Goal: Transaction & Acquisition: Book appointment/travel/reservation

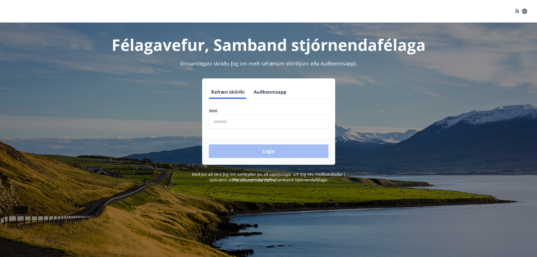
click at [219, 122] on input "phone" at bounding box center [269, 122] width 120 height 14
type input "********"
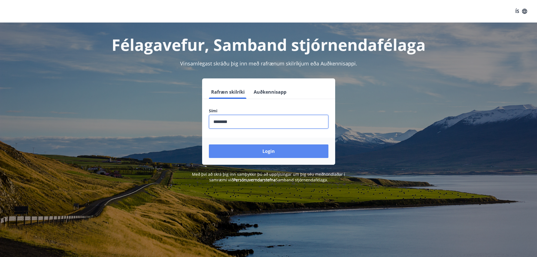
click at [269, 151] on button "Login" at bounding box center [269, 151] width 120 height 14
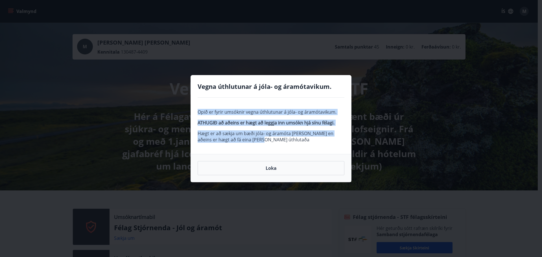
drag, startPoint x: 250, startPoint y: 137, endPoint x: 190, endPoint y: 106, distance: 68.0
click at [190, 106] on div "Vegna úthlutunar á jóla- og áramótavikum. Opið er fyrir umsóknir vegna úthlutun…" at bounding box center [271, 128] width 542 height 257
copy span "Opið er fyrir umsóknir vegna úthlutunar á jóla- og áramótavikum. ATHUGIÐ að aðe…"
click at [280, 147] on div "Opið er fyrir umsóknir vegna úthlutunar á jóla- og áramótavikum. ATHUGIÐ að aðe…" at bounding box center [271, 126] width 160 height 56
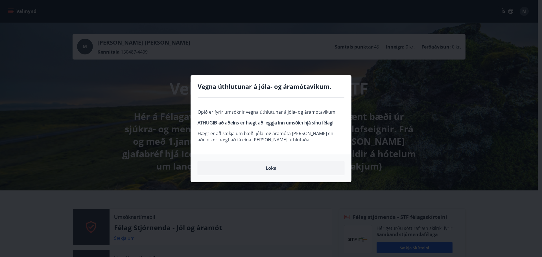
click at [272, 170] on button "Loka" at bounding box center [270, 168] width 147 height 14
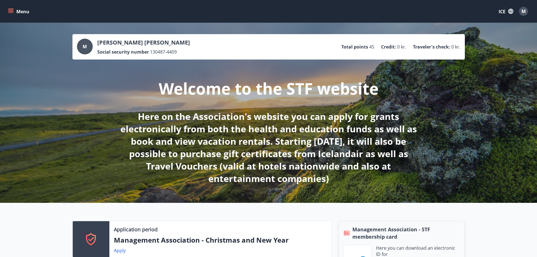
click at [13, 12] on icon "menu" at bounding box center [11, 11] width 6 height 6
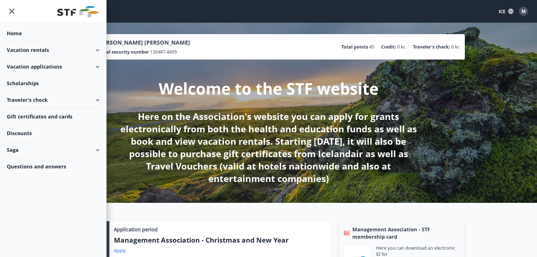
click at [99, 48] on div "Vacation rentals" at bounding box center [53, 50] width 93 height 17
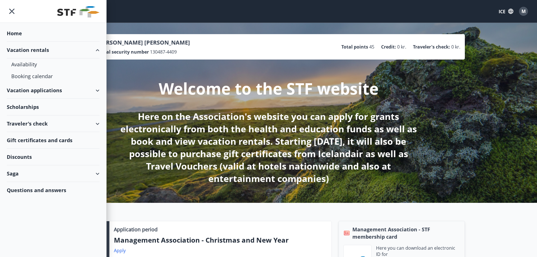
click at [99, 48] on div "Vacation rentals" at bounding box center [53, 50] width 93 height 17
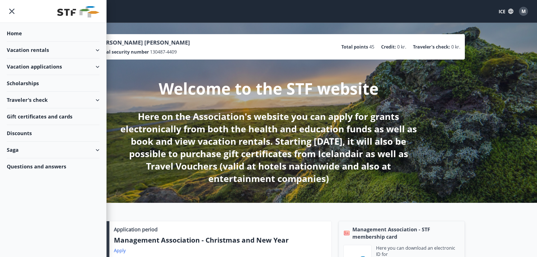
click at [27, 47] on font "Vacation rentals" at bounding box center [28, 50] width 42 height 7
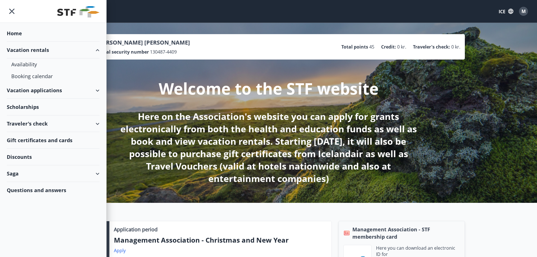
click at [27, 47] on font "Vacation rentals" at bounding box center [28, 50] width 42 height 7
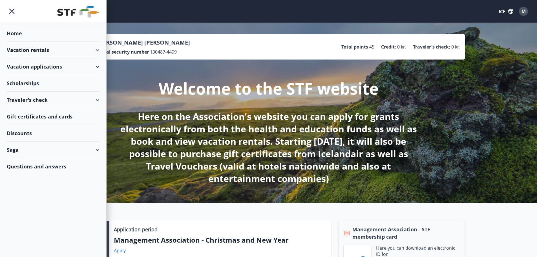
click at [27, 47] on font "Vacation rentals" at bounding box center [28, 50] width 42 height 7
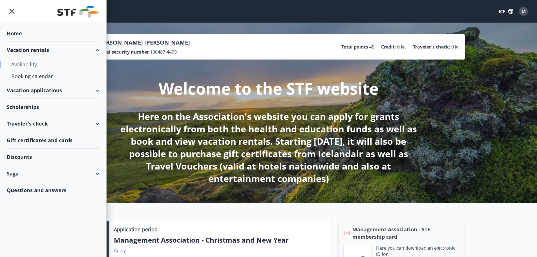
click at [29, 65] on font "Availability" at bounding box center [24, 64] width 26 height 7
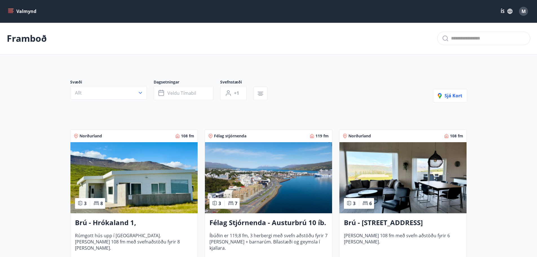
click at [261, 96] on icon "button" at bounding box center [261, 95] width 4 height 1
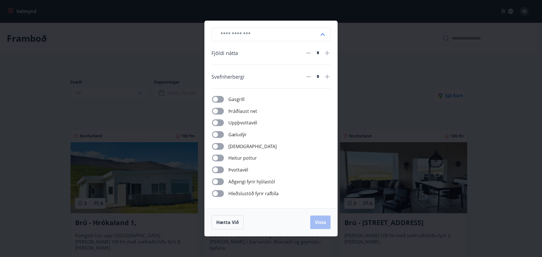
click at [382, 86] on div "​ Fjöldi nátta * Svefnherbergi * Gasgrill Þráðlaust net Uppþvottavél Gæludýr Þu…" at bounding box center [271, 128] width 542 height 257
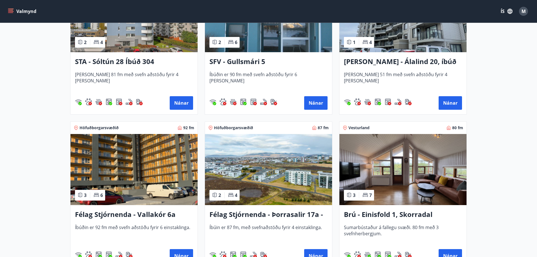
scroll to position [762, 0]
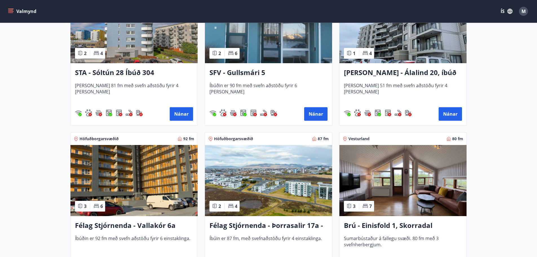
click at [10, 12] on icon "menu" at bounding box center [11, 11] width 6 height 6
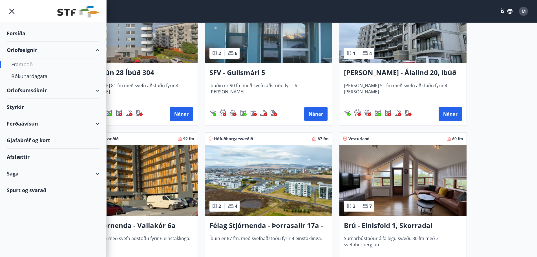
click at [21, 35] on div "Forsíða" at bounding box center [53, 33] width 93 height 17
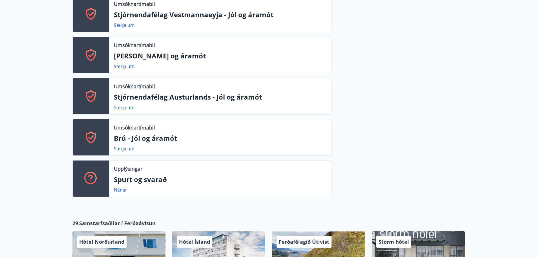
scroll to position [304, 0]
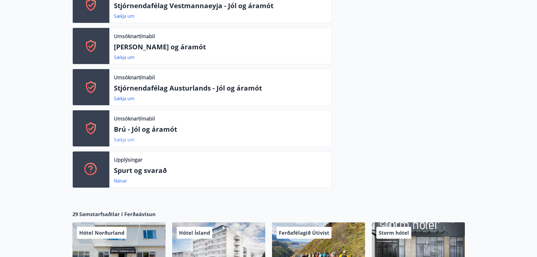
click at [123, 140] on link "Sækja um" at bounding box center [124, 140] width 21 height 6
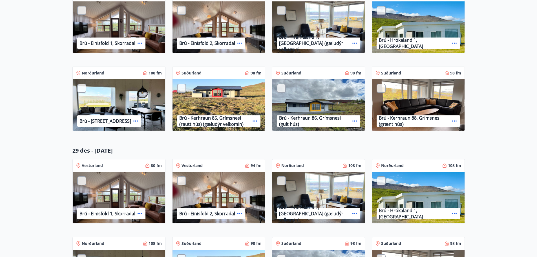
scroll to position [169, 0]
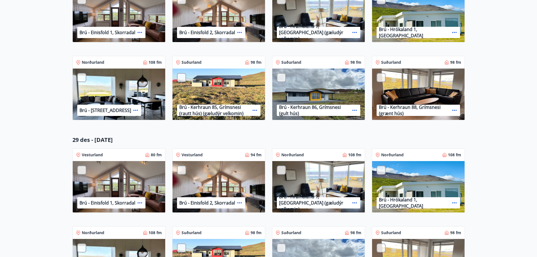
click at [253, 111] on icon at bounding box center [255, 110] width 7 height 7
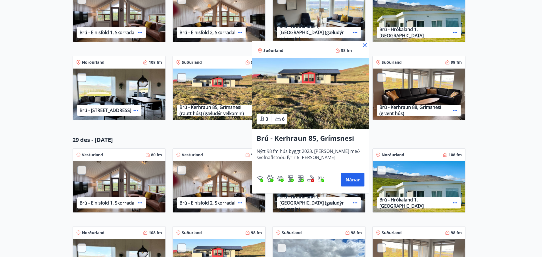
click at [219, 93] on div at bounding box center [271, 128] width 542 height 257
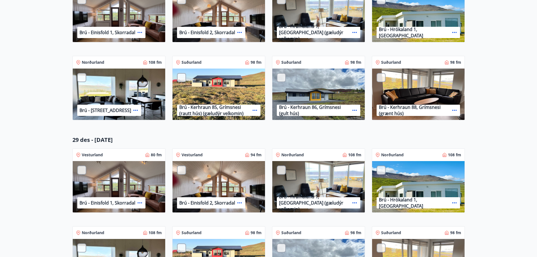
click at [224, 93] on div "Brú - Kerhraun 85, Grímsnesi (rautt hús) (gæludýr velkomin)" at bounding box center [219, 95] width 93 height 52
click at [255, 110] on icon at bounding box center [255, 110] width 7 height 7
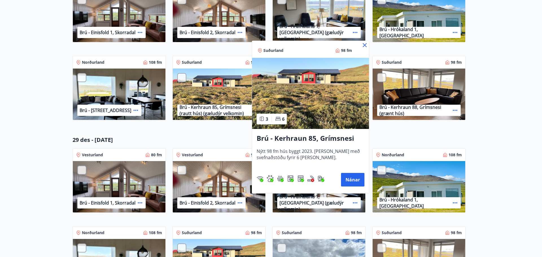
click at [217, 104] on div at bounding box center [271, 128] width 542 height 257
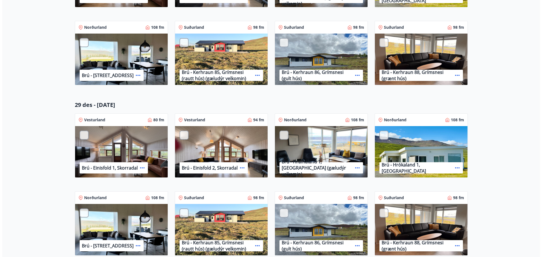
scroll to position [305, 0]
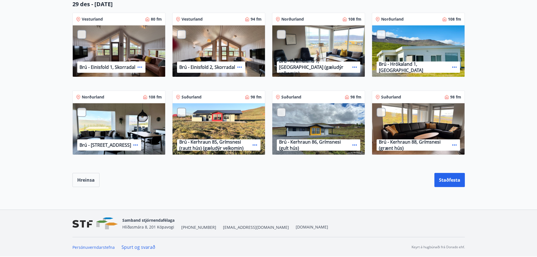
click at [227, 122] on div "Brú - Kerhraun 85, Grímsnesi (rautt hús) (gæludýr velkomin)" at bounding box center [219, 129] width 93 height 52
click at [234, 149] on p "Brú - Kerhraun 85, Grímsnesi (rautt hús) (gæludýr velkomin)" at bounding box center [214, 145] width 71 height 12
click at [253, 143] on icon at bounding box center [255, 145] width 7 height 7
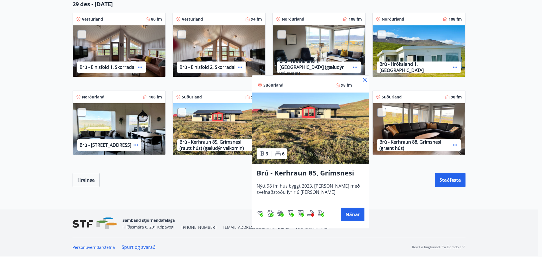
click at [399, 185] on div at bounding box center [271, 128] width 542 height 257
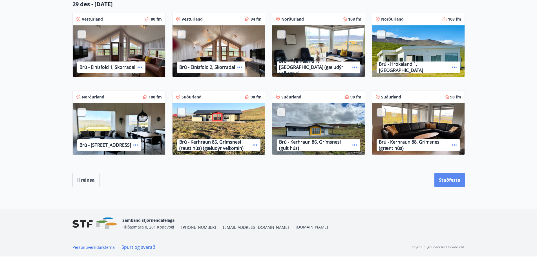
click at [447, 184] on button "Staðfesta" at bounding box center [450, 180] width 30 height 14
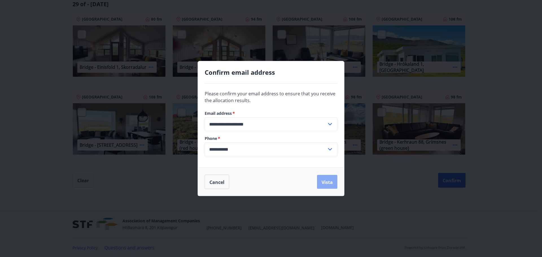
click at [323, 181] on font "Vista" at bounding box center [326, 182] width 11 height 6
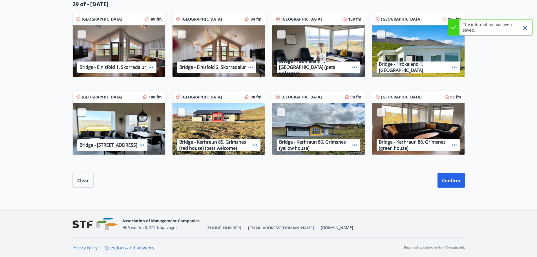
click at [247, 121] on div "Bridge - Kerhraun 85, Grímsnes (red house) (pets welcome)" at bounding box center [219, 129] width 93 height 52
click at [255, 147] on icon at bounding box center [255, 145] width 7 height 7
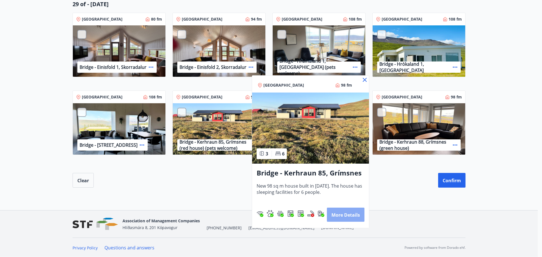
click at [347, 213] on font "More details" at bounding box center [345, 215] width 28 height 6
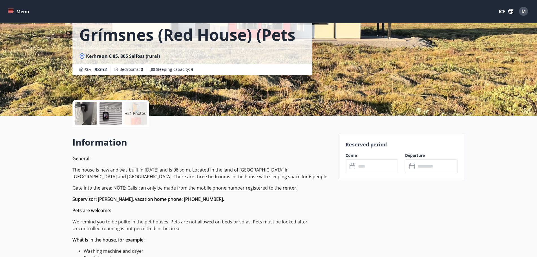
scroll to position [85, 0]
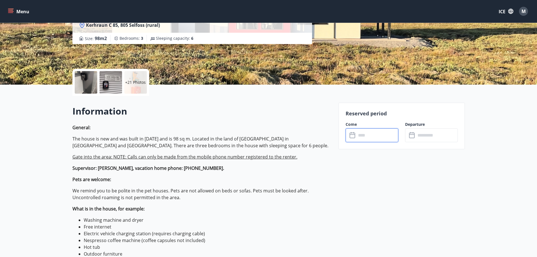
click at [366, 136] on input "text" at bounding box center [378, 135] width 42 height 14
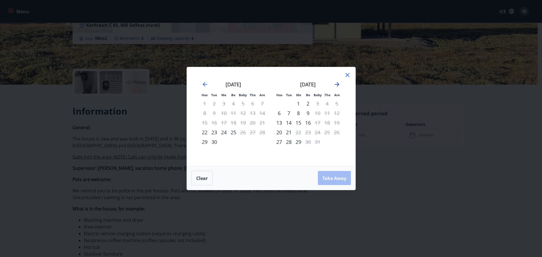
click at [337, 85] on icon "Move forward to switch to the next month." at bounding box center [336, 84] width 7 height 7
click at [349, 77] on icon at bounding box center [347, 75] width 7 height 7
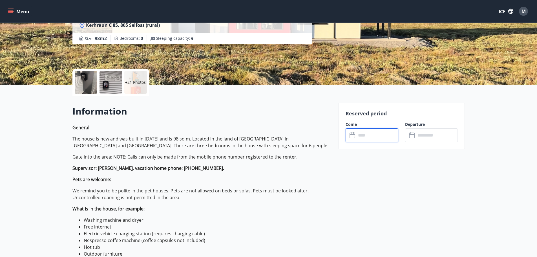
click at [331, 186] on p "General: The house is new and was built in [DATE] and is 98 sq m. Located in th…" at bounding box center [201, 212] width 259 height 176
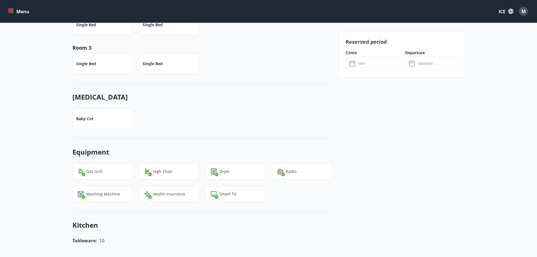
scroll to position [649, 0]
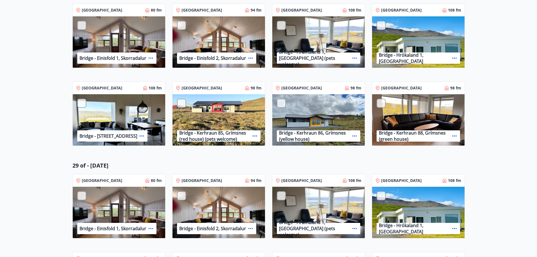
scroll to position [169, 0]
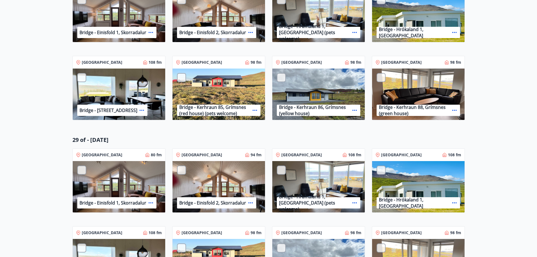
click at [461, 129] on div "Bridge - Christmas and New Year Advanced search All See application See applica…" at bounding box center [269, 95] width 406 height 456
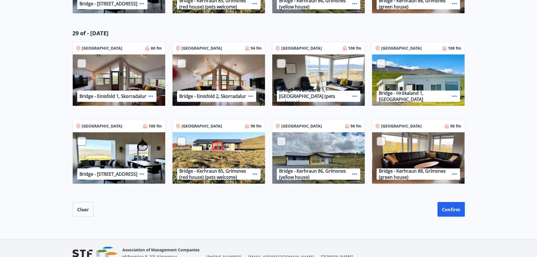
scroll to position [305, 0]
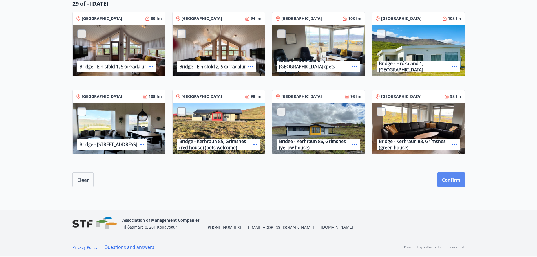
click at [453, 178] on font "Confirm" at bounding box center [451, 180] width 18 height 6
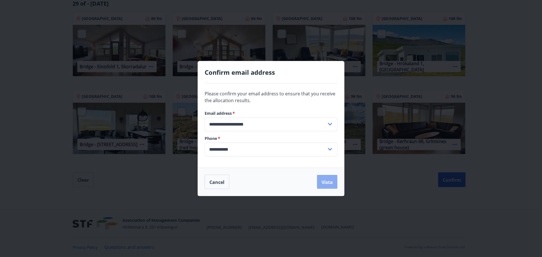
click at [325, 181] on font "Vista" at bounding box center [326, 182] width 11 height 6
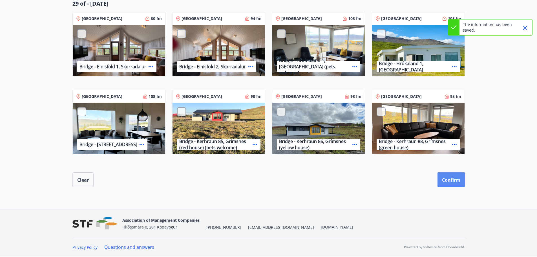
click at [457, 182] on font "Confirm" at bounding box center [451, 180] width 18 height 6
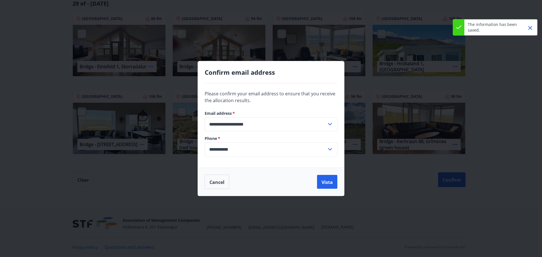
click at [227, 147] on input "**********" at bounding box center [265, 149] width 122 height 14
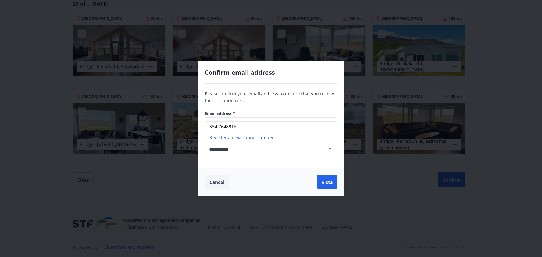
click at [223, 185] on font "Cancel" at bounding box center [216, 182] width 15 height 6
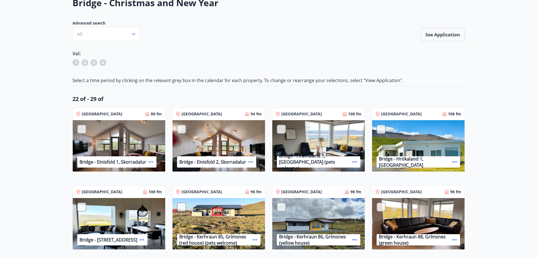
scroll to position [0, 0]
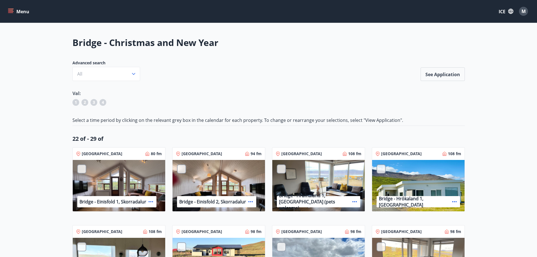
click at [236, 97] on div "Val: 1 2 3 4" at bounding box center [268, 99] width 393 height 18
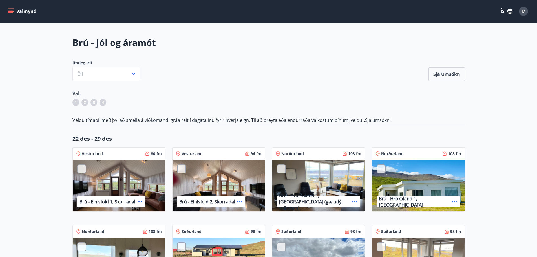
click at [328, 97] on div "Val: 1 2 3 4" at bounding box center [268, 99] width 393 height 18
click at [11, 10] on icon "menu" at bounding box center [10, 10] width 5 height 1
drag, startPoint x: 67, startPoint y: 42, endPoint x: 161, endPoint y: 43, distance: 94.5
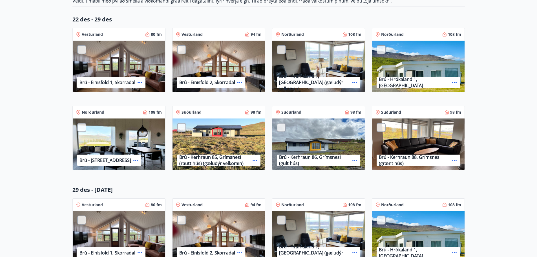
scroll to position [85, 0]
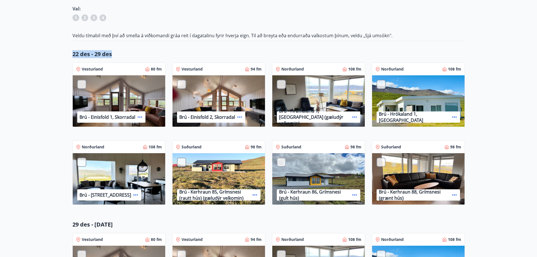
drag, startPoint x: 68, startPoint y: 54, endPoint x: 122, endPoint y: 52, distance: 54.2
click at [122, 52] on div "Brú - Jól og áramót Ítarleg leit [PERSON_NAME] Sjá umsókn Sjá umsókn Val: 1 2 3…" at bounding box center [269, 180] width 406 height 456
click at [146, 50] on div "Brú - Jól og áramót Ítarleg leit [PERSON_NAME] Sjá umsókn Sjá umsókn Val: 1 2 3…" at bounding box center [269, 180] width 406 height 456
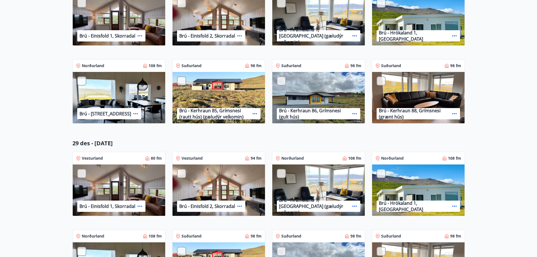
scroll to position [197, 0]
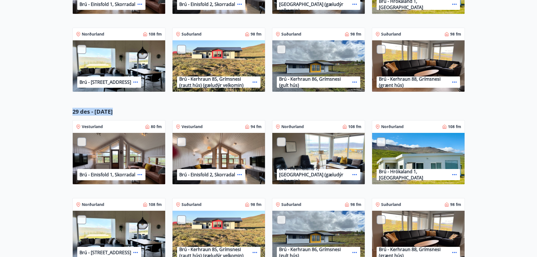
drag, startPoint x: 68, startPoint y: 113, endPoint x: 117, endPoint y: 111, distance: 49.1
click at [117, 111] on div "Brú - Jól og áramót Ítarleg leit [PERSON_NAME] Sjá umsókn Sjá umsókn Val: 1 2 3…" at bounding box center [269, 67] width 406 height 456
click at [167, 113] on div "Vesturland 94 fm Brú - Einisfold 2, Skorradal" at bounding box center [216, 152] width 100 height 78
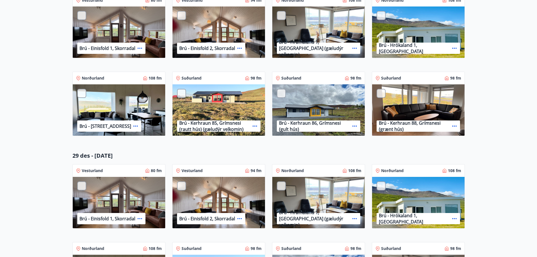
scroll to position [169, 0]
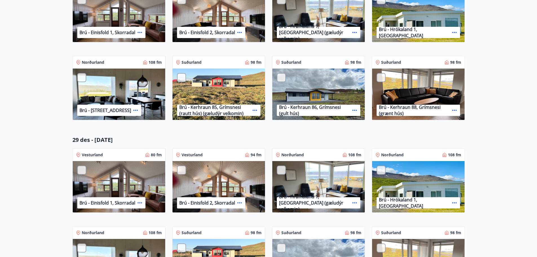
click at [180, 78] on div at bounding box center [181, 77] width 9 height 9
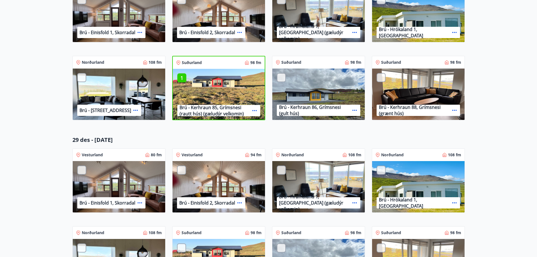
click at [255, 111] on icon at bounding box center [254, 110] width 5 height 1
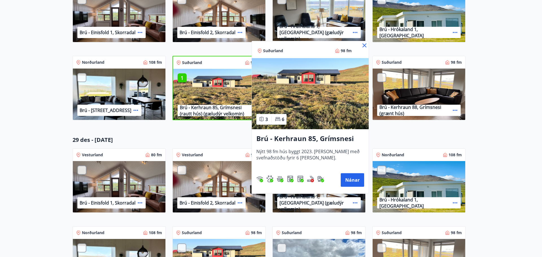
click at [214, 131] on div at bounding box center [271, 128] width 542 height 257
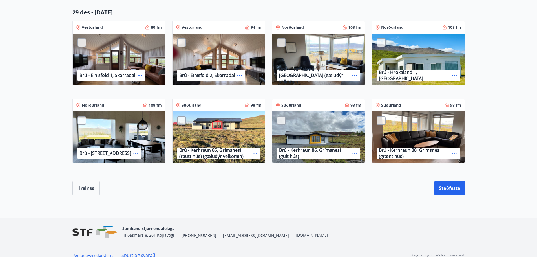
scroll to position [305, 0]
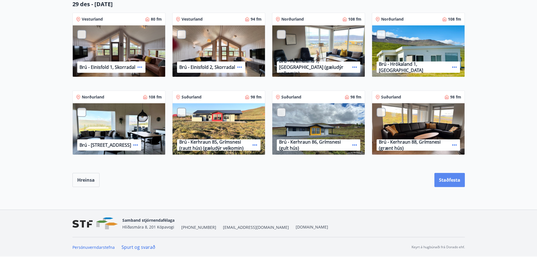
click at [439, 179] on button "Staðfesta" at bounding box center [450, 180] width 30 height 14
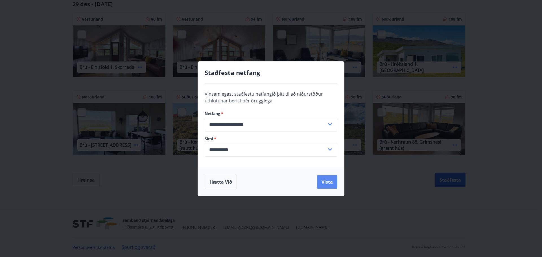
click at [325, 180] on button "Vista" at bounding box center [327, 182] width 20 height 14
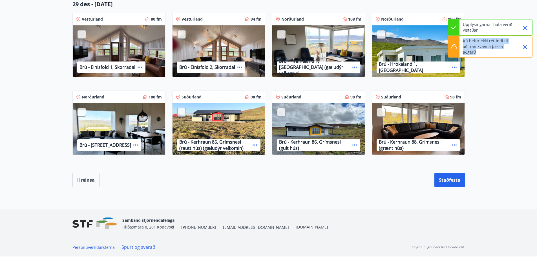
drag, startPoint x: 462, startPoint y: 41, endPoint x: 510, endPoint y: 48, distance: 48.1
click at [510, 48] on div "Þú hefur ekki réttindi til að framkvæma þessa aðgerð" at bounding box center [490, 47] width 85 height 22
copy p "Þú hefur ekki réttindi til að framkvæma þessa aðgerð"
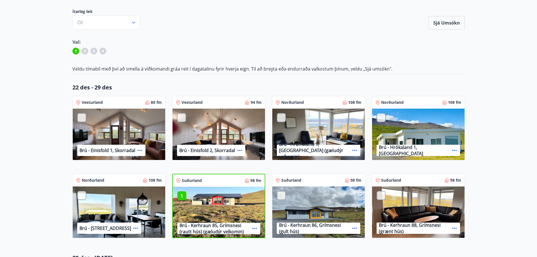
scroll to position [0, 0]
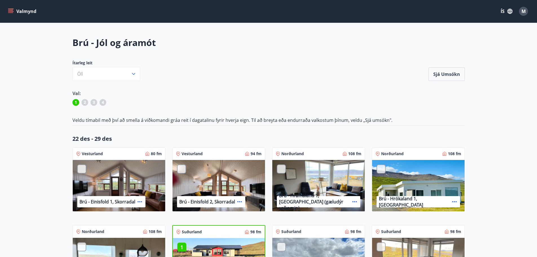
click at [14, 10] on button "Valmynd" at bounding box center [23, 11] width 32 height 10
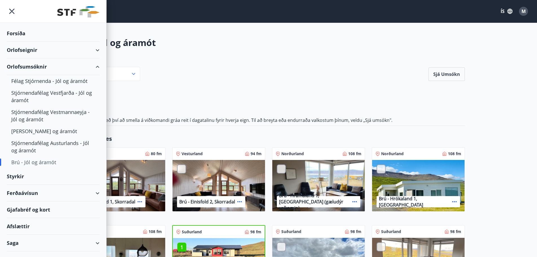
click at [19, 34] on div "Forsíða" at bounding box center [53, 33] width 93 height 17
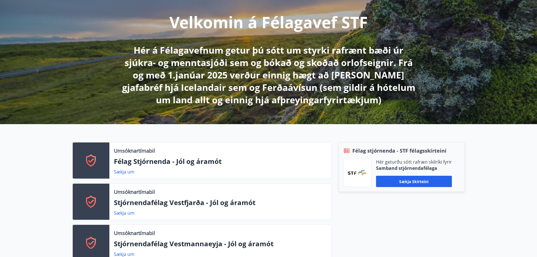
scroll to position [85, 0]
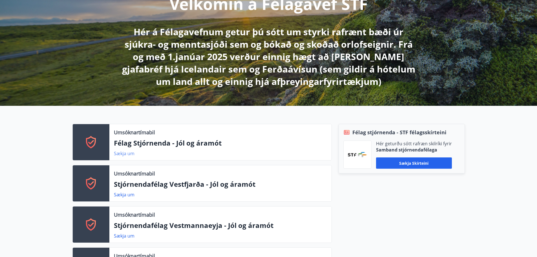
click at [125, 154] on link "Sækja um" at bounding box center [124, 153] width 21 height 6
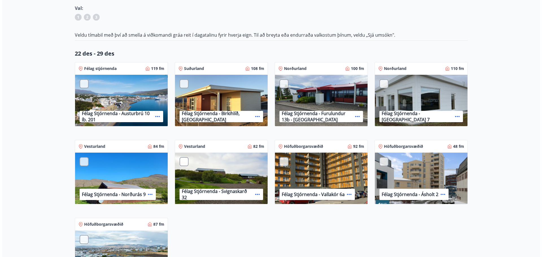
scroll to position [85, 0]
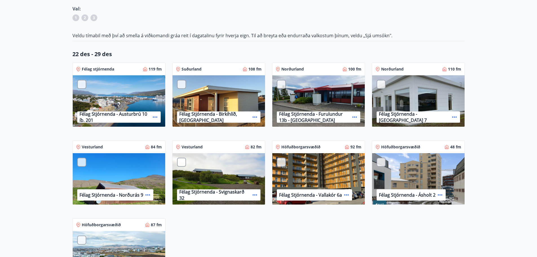
click at [255, 118] on icon at bounding box center [255, 117] width 7 height 7
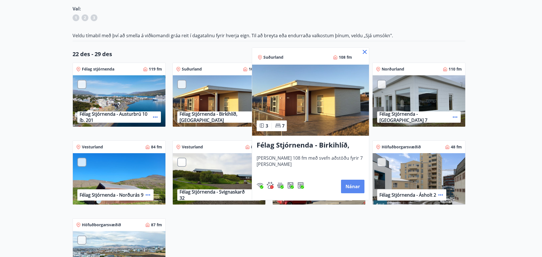
click at [359, 188] on button "Nánar" at bounding box center [352, 187] width 23 height 14
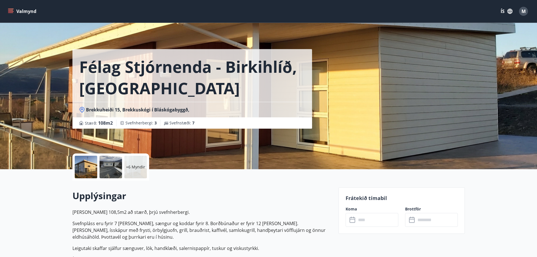
click at [101, 165] on div at bounding box center [111, 167] width 23 height 23
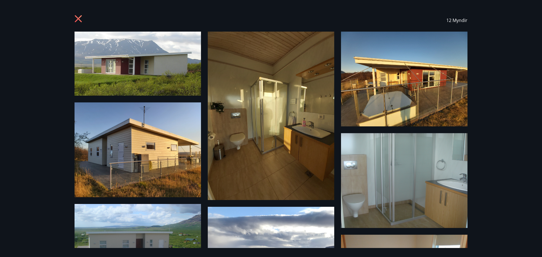
click at [79, 18] on icon at bounding box center [78, 18] width 7 height 7
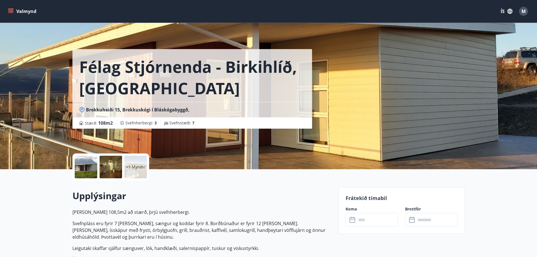
click at [271, 192] on h2 "Upplýsingar" at bounding box center [201, 196] width 259 height 12
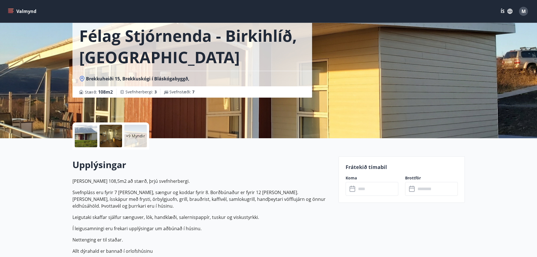
scroll to position [28, 0]
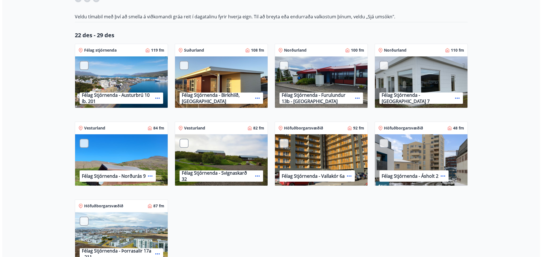
scroll to position [113, 0]
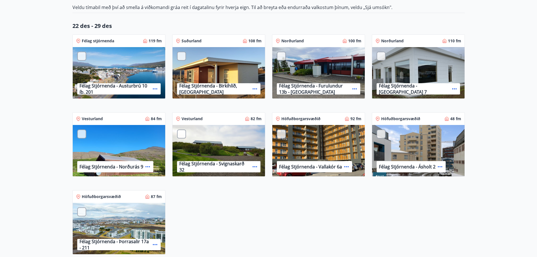
click at [137, 135] on div "Félag Stjórnenda - Norðurás 9" at bounding box center [119, 151] width 93 height 52
click at [146, 167] on icon at bounding box center [147, 166] width 7 height 7
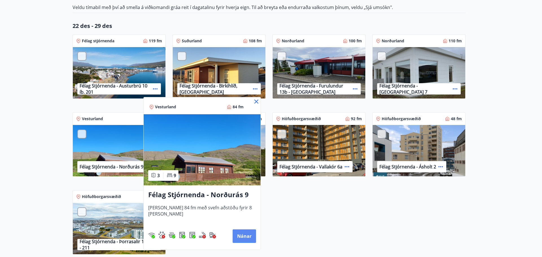
click at [241, 238] on button "Nánar" at bounding box center [243, 236] width 23 height 14
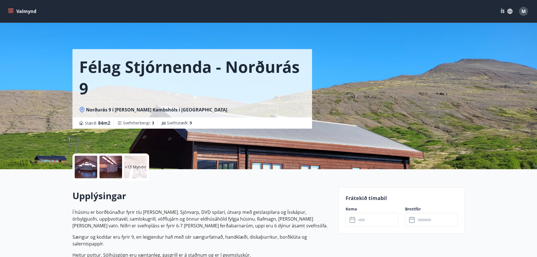
click at [85, 170] on div at bounding box center [86, 167] width 23 height 23
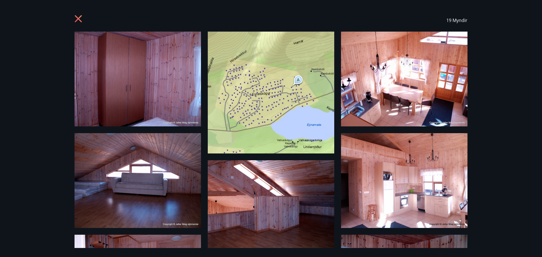
click at [80, 17] on icon at bounding box center [78, 18] width 7 height 7
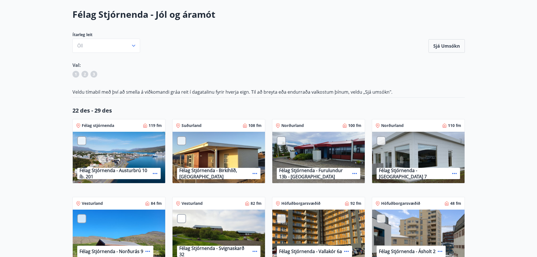
scroll to position [56, 0]
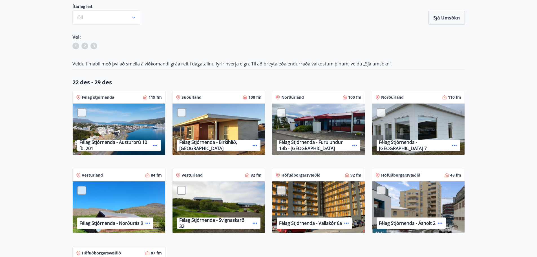
click at [182, 114] on div at bounding box center [181, 112] width 9 height 9
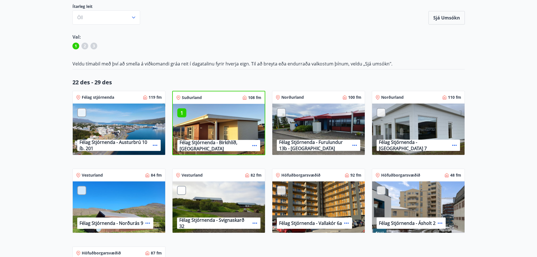
click at [183, 189] on div at bounding box center [181, 190] width 9 height 9
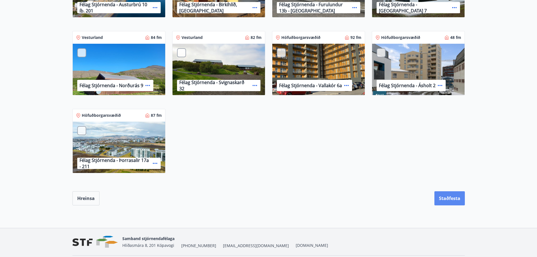
scroll to position [461, 0]
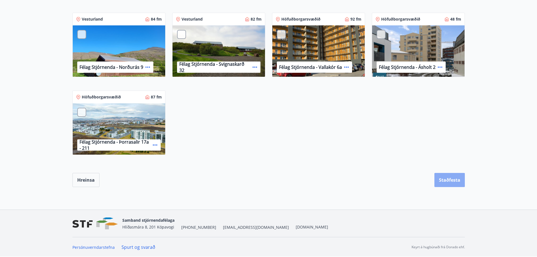
click at [449, 179] on button "Staðfesta" at bounding box center [450, 180] width 30 height 14
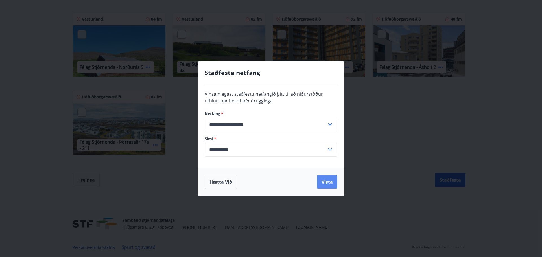
click at [324, 182] on button "Vista" at bounding box center [327, 182] width 20 height 14
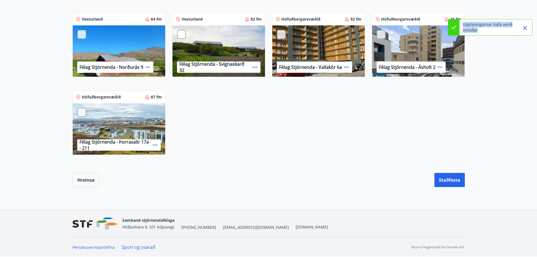
drag, startPoint x: 481, startPoint y: 30, endPoint x: 463, endPoint y: 24, distance: 19.5
click at [463, 24] on div "Upplýsingarnar hafa verið vistaðar" at bounding box center [490, 27] width 85 height 16
copy p "Upplýsingarnar hafa verið vistaðar"
drag, startPoint x: 478, startPoint y: 48, endPoint x: 463, endPoint y: 41, distance: 16.7
click at [463, 41] on p "Umsóknin þín hefur verið send" at bounding box center [488, 43] width 50 height 11
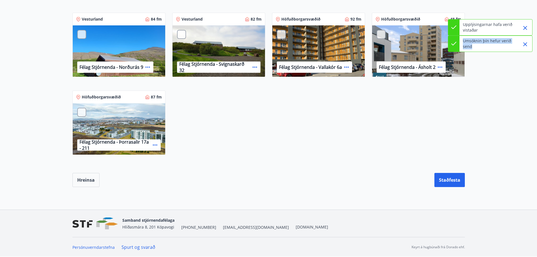
click at [487, 46] on p "Umsóknin þín hefur verið send" at bounding box center [488, 43] width 50 height 11
